Goal: Task Accomplishment & Management: Manage account settings

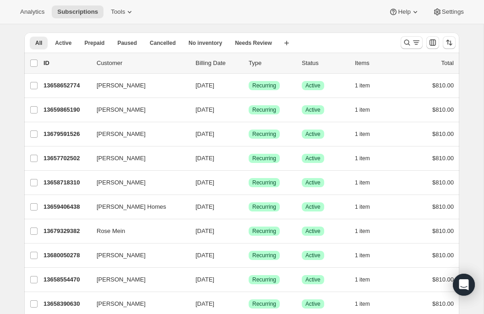
scroll to position [28, 0]
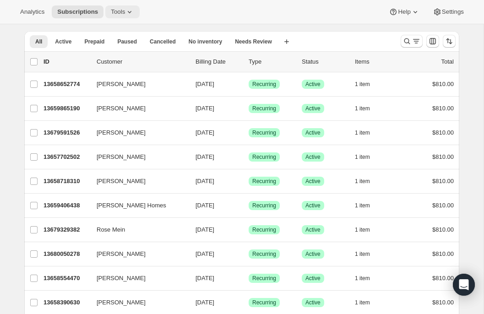
click at [131, 13] on icon at bounding box center [130, 12] width 4 height 2
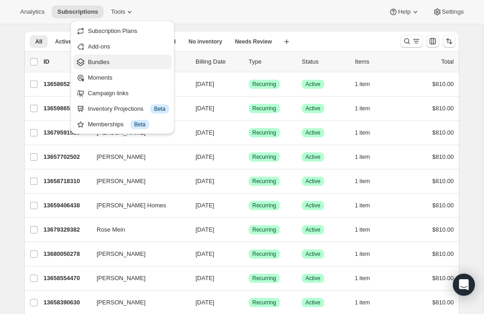
click at [110, 60] on span "Bundles" at bounding box center [128, 62] width 81 height 9
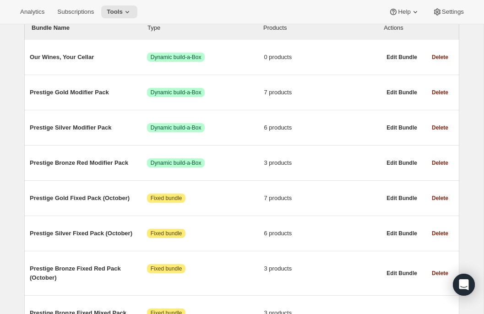
scroll to position [122, 0]
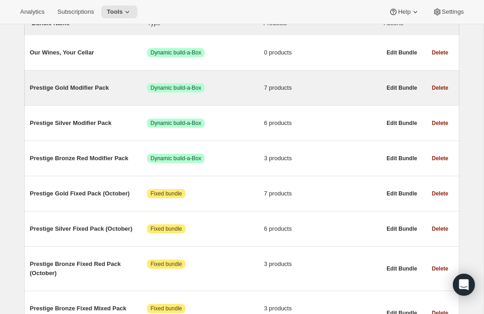
click at [84, 88] on span "Prestige Gold Modifier Pack" at bounding box center [88, 87] width 117 height 9
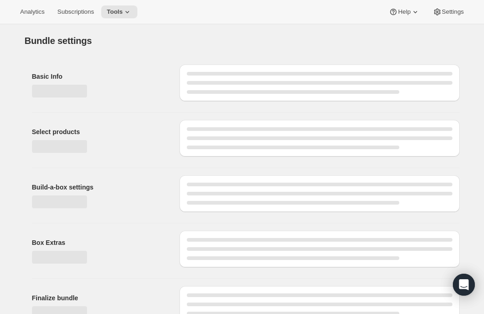
type input "Prestige Gold Modifier Pack"
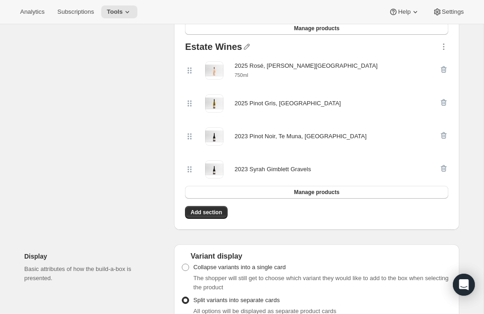
scroll to position [343, 0]
